Goal: Find specific page/section: Find specific page/section

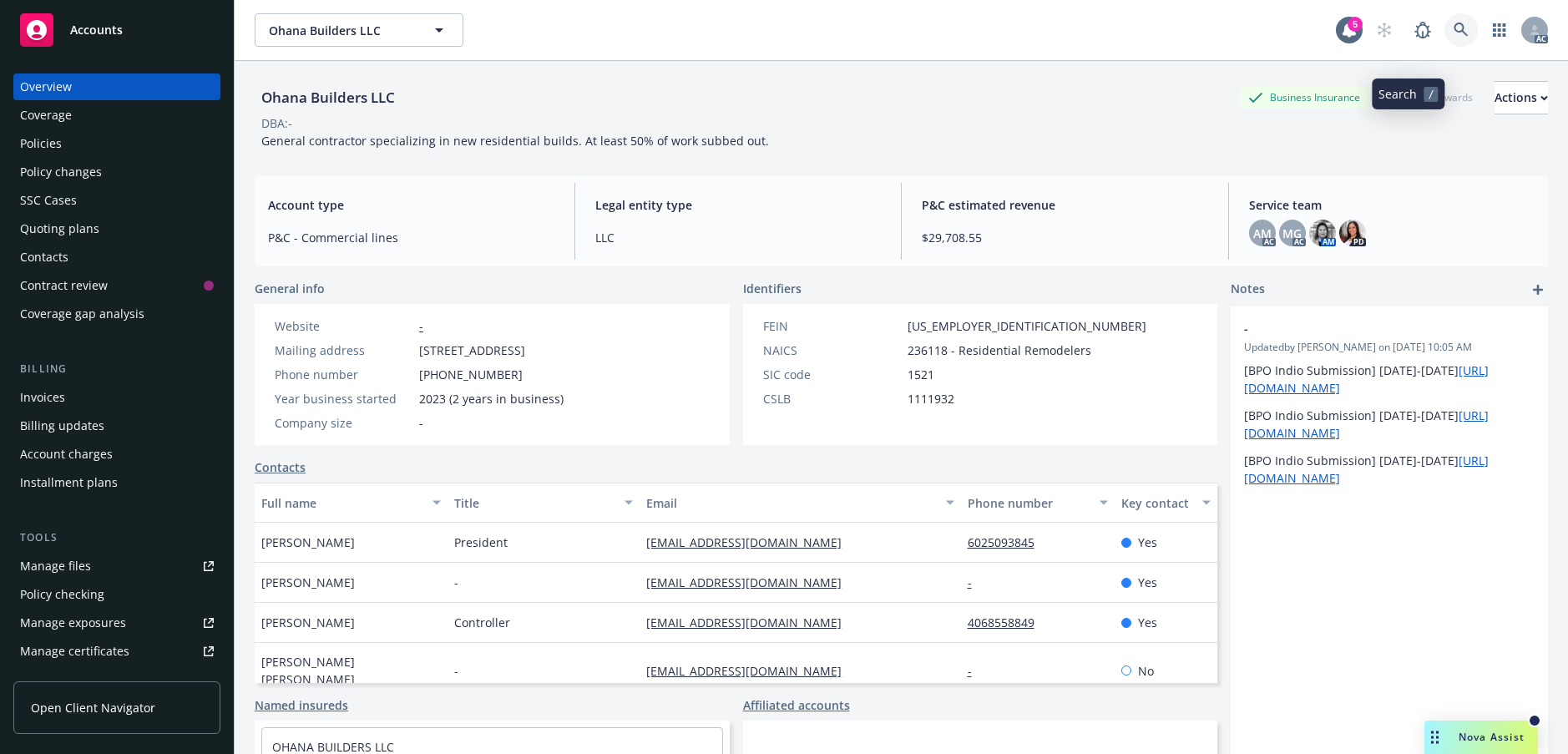
click at [1454, 37] on icon at bounding box center [1461, 29] width 14 height 14
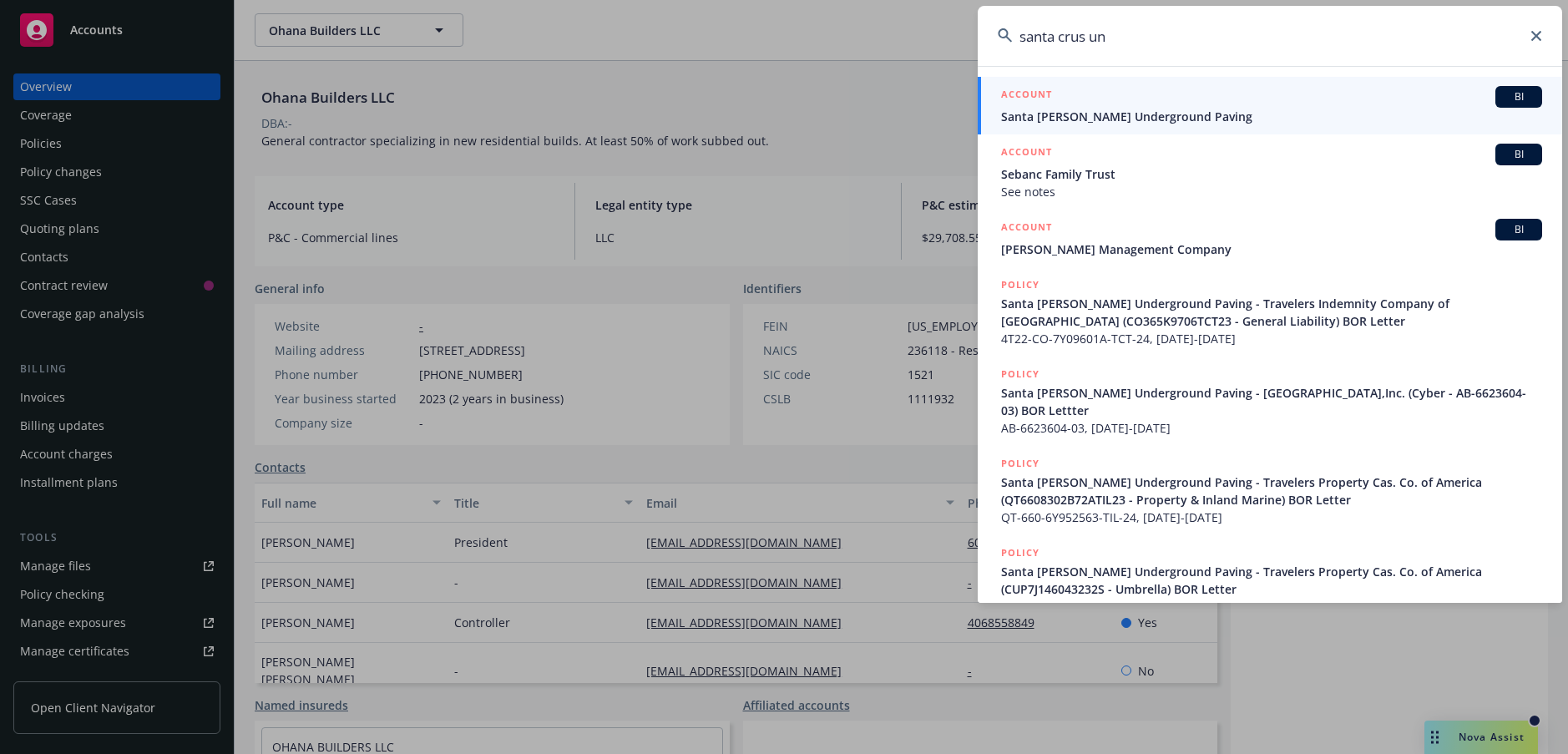
type input "santa crus un"
click at [1155, 102] on div "ACCOUNT BI" at bounding box center [1271, 96] width 541 height 22
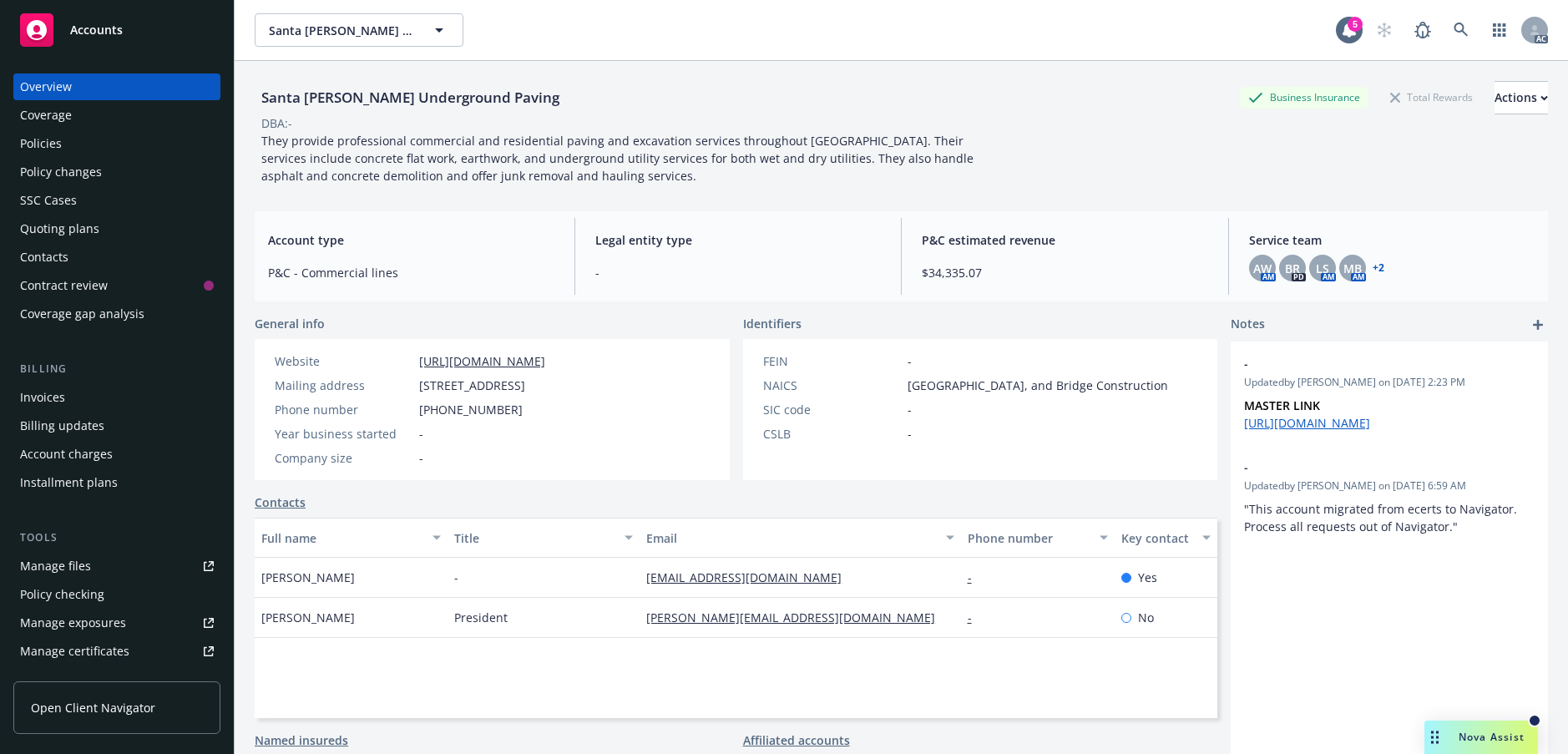
click at [55, 157] on div "Policies" at bounding box center [41, 143] width 42 height 27
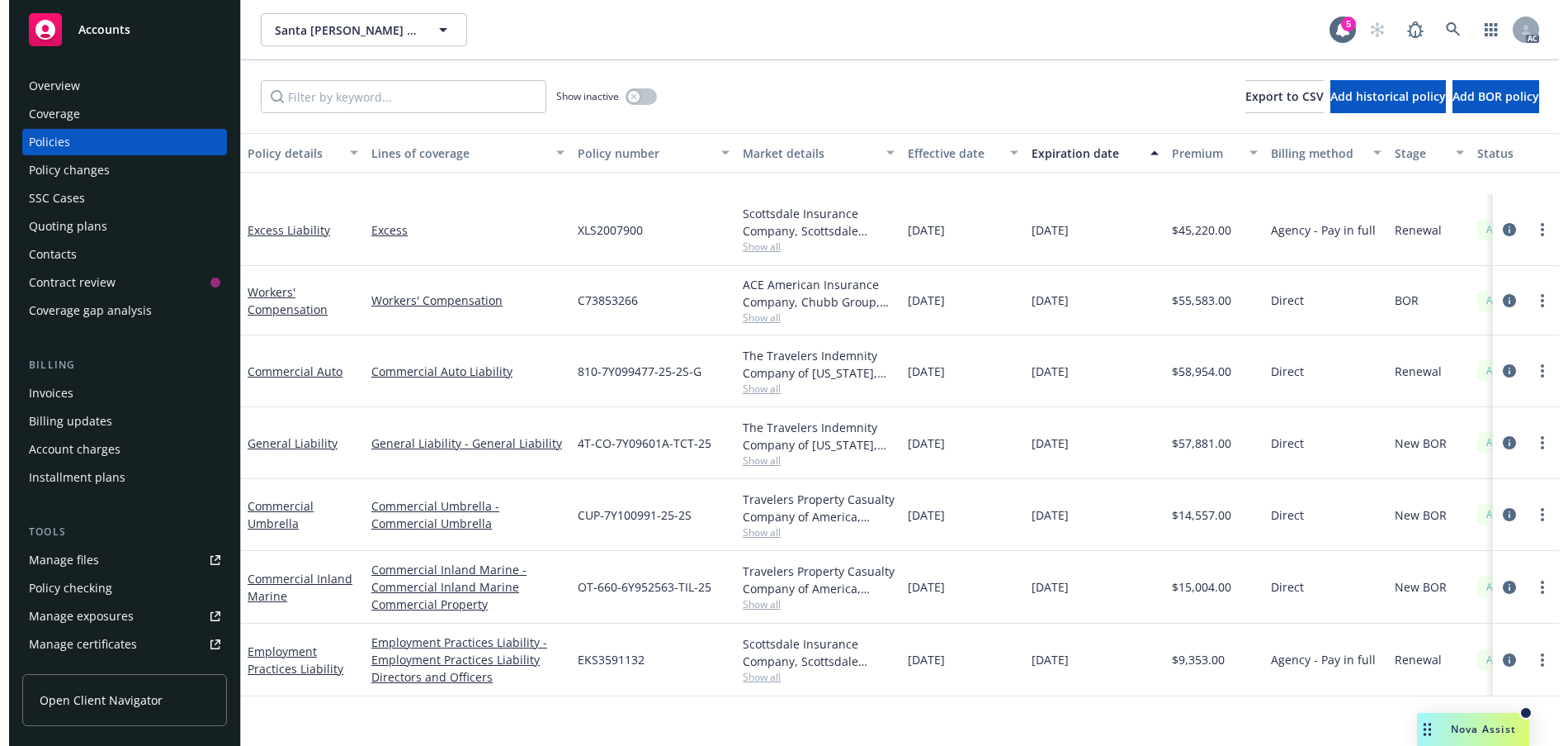
scroll to position [230, 0]
